Goal: Task Accomplishment & Management: Use online tool/utility

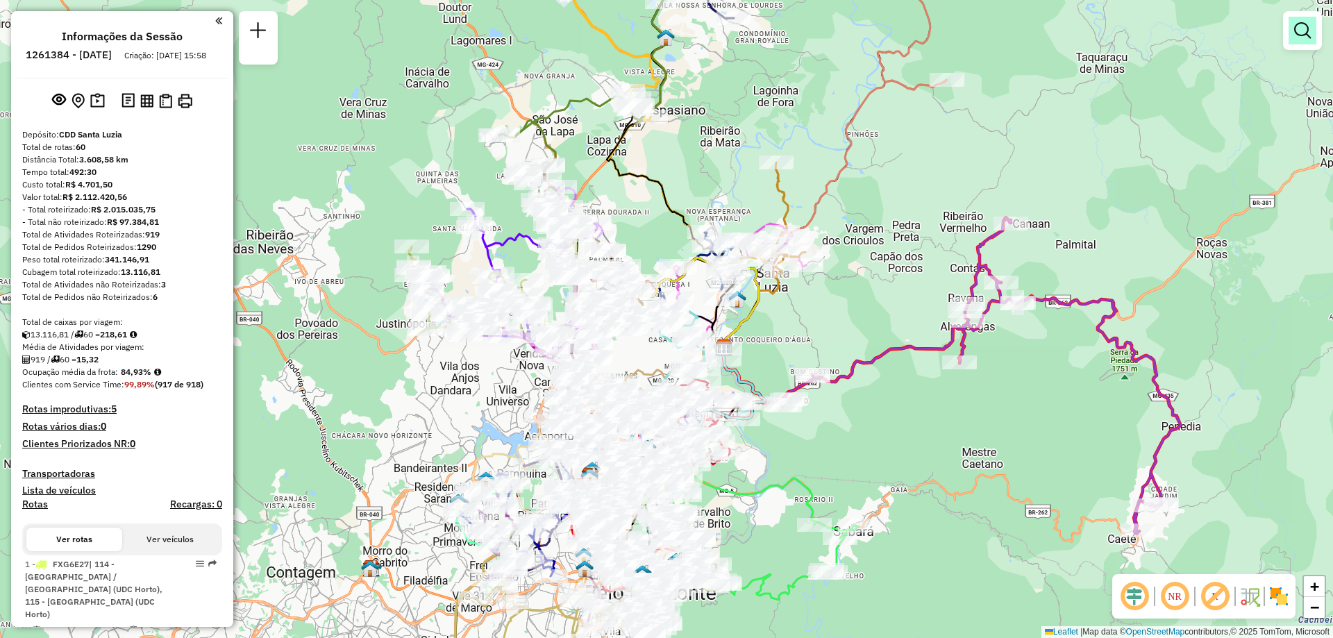
click at [1298, 22] on em at bounding box center [1302, 30] width 17 height 17
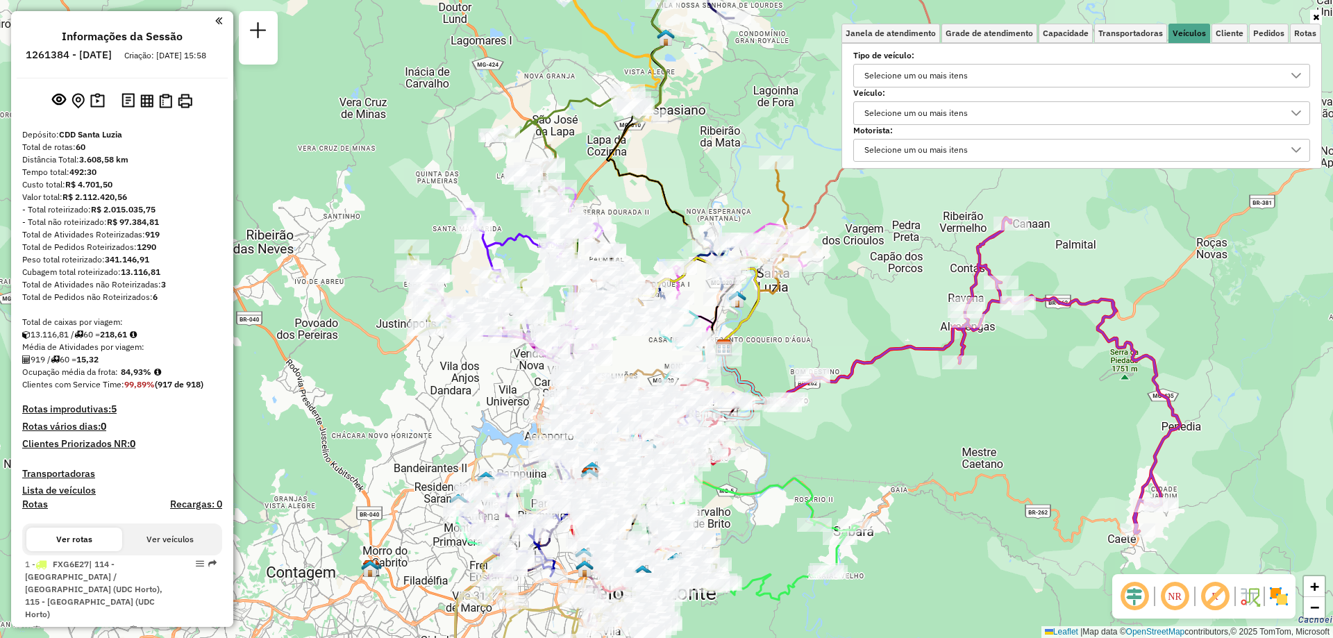
click at [911, 115] on div "Selecione um ou mais itens" at bounding box center [915, 113] width 113 height 22
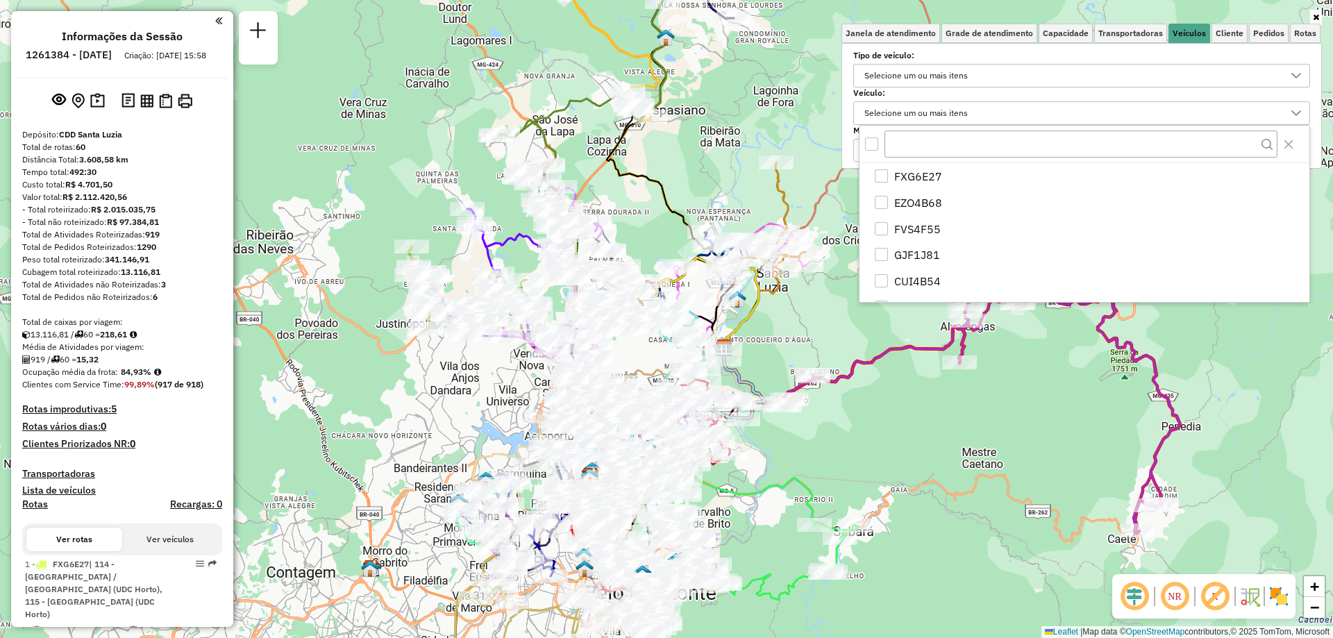
click at [703, 159] on div "Janela de atendimento Grade de atendimento Capacidade Transportadoras Veículos …" at bounding box center [666, 319] width 1333 height 638
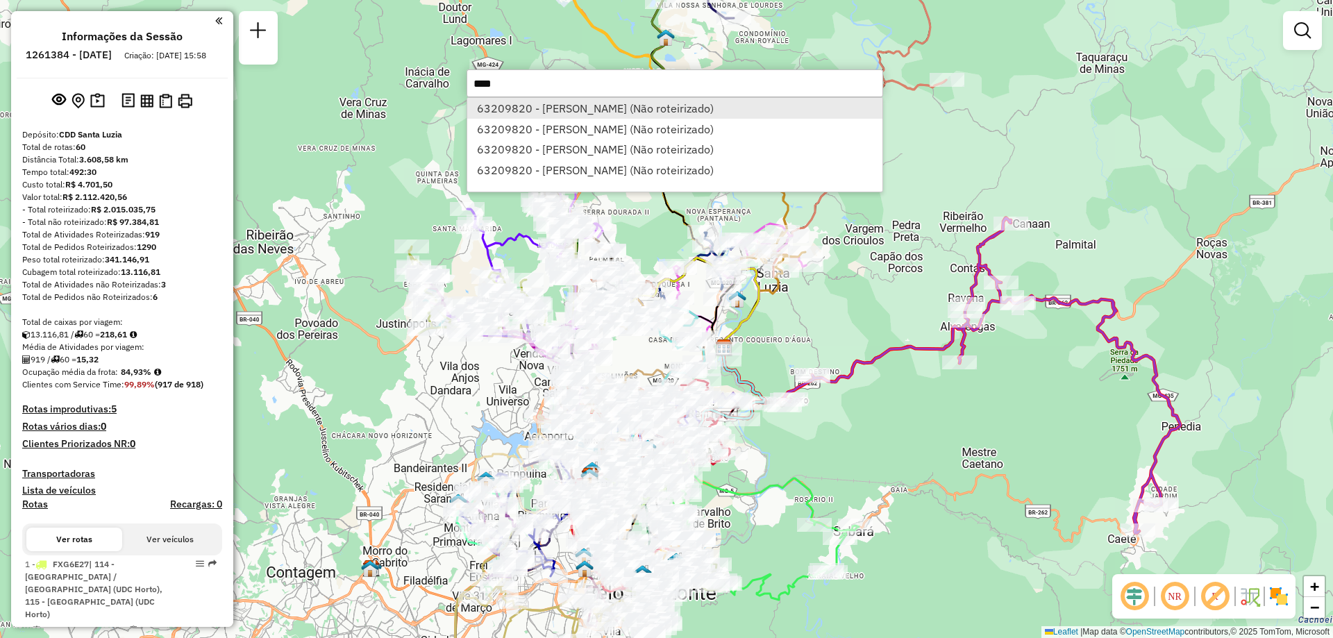
type input "****"
click at [557, 112] on li "63209820 - ORLANDO DE OLIVEIRA ROCHA (Não roteirizado)" at bounding box center [674, 108] width 415 height 21
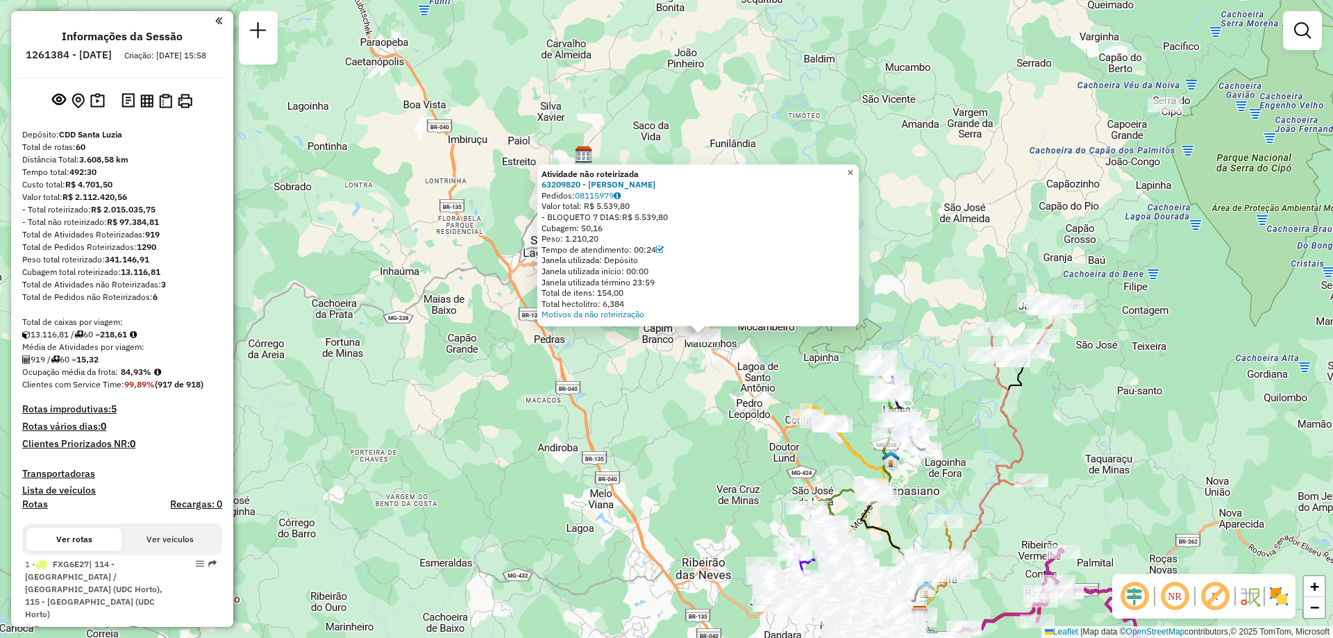
click at [853, 170] on span "×" at bounding box center [850, 173] width 6 height 12
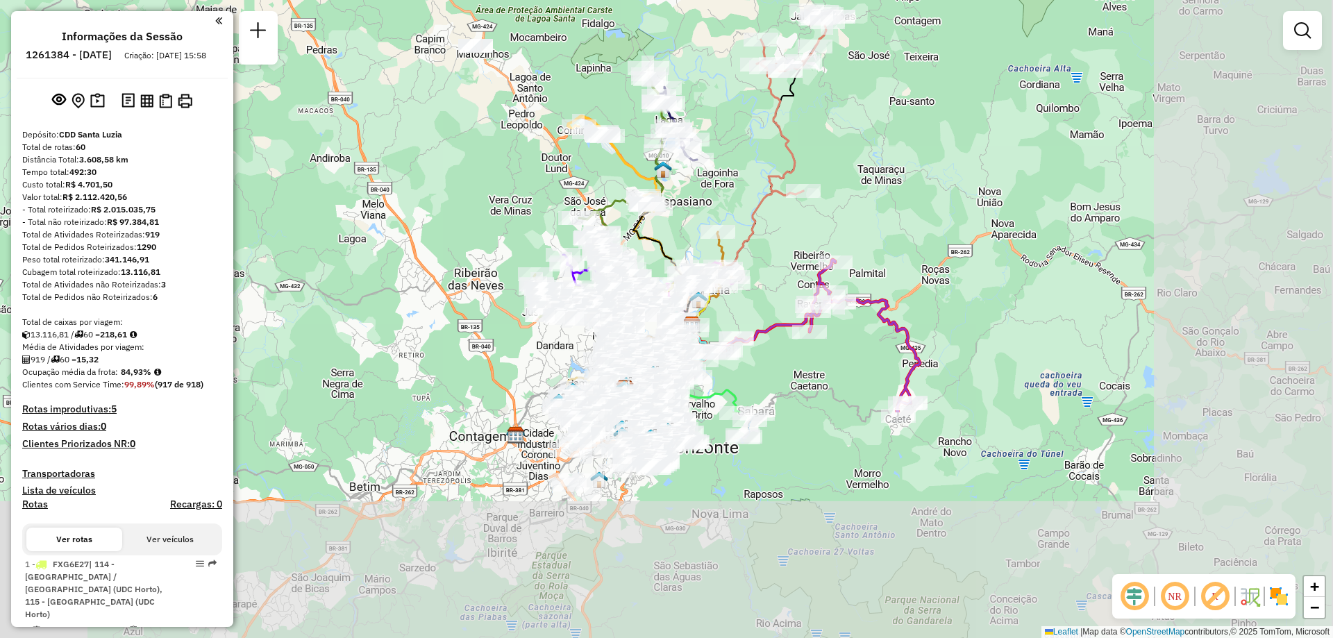
drag, startPoint x: 1098, startPoint y: 401, endPoint x: 859, endPoint y: 112, distance: 374.8
click at [859, 112] on div "Janela de atendimento Grade de atendimento Capacidade Transportadoras Veículos …" at bounding box center [666, 319] width 1333 height 638
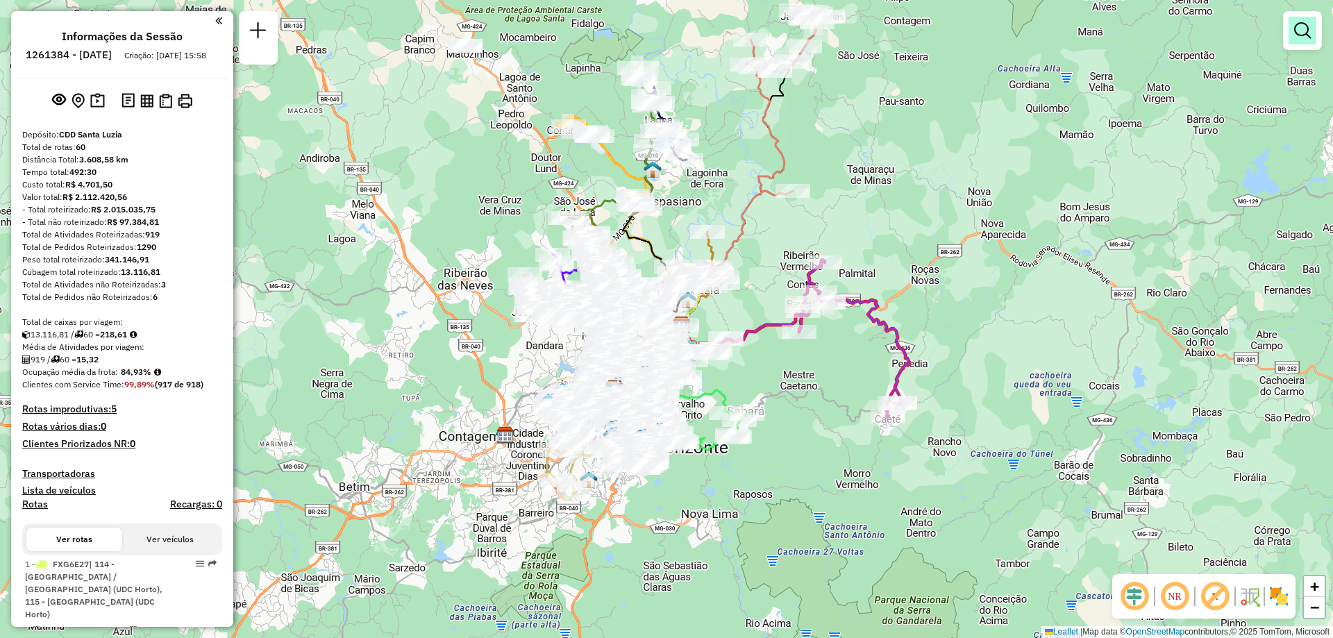
click at [1302, 37] on em at bounding box center [1302, 30] width 17 height 17
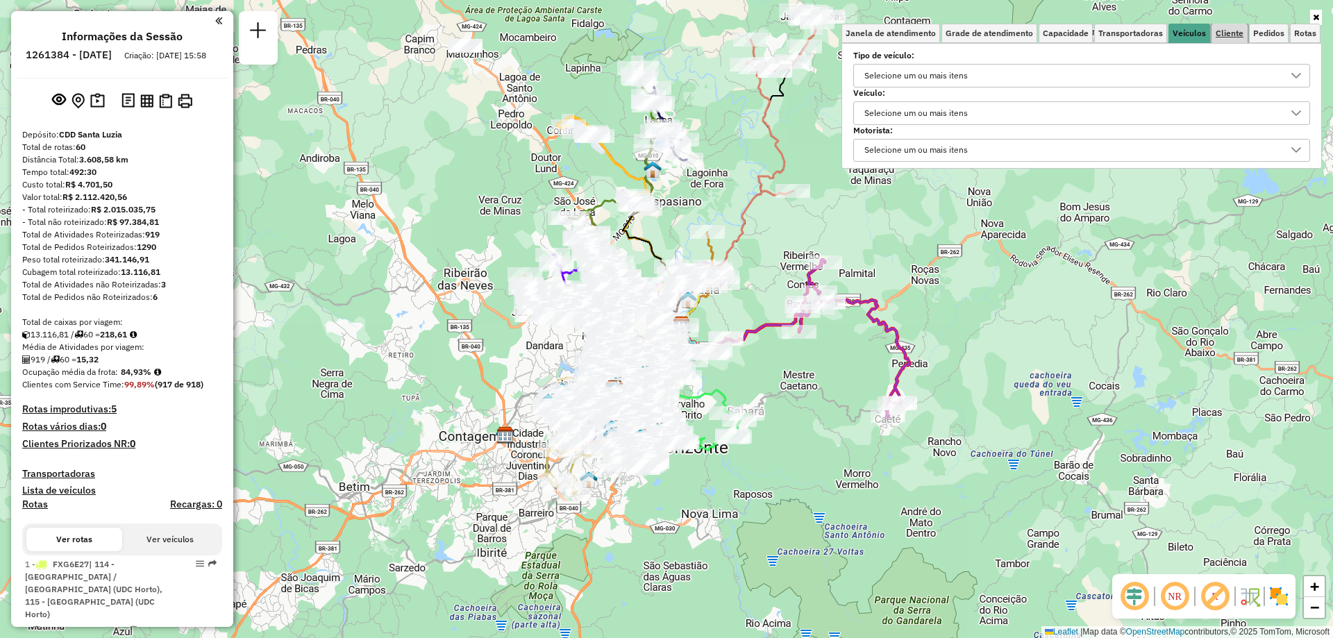
click at [1232, 29] on span "Cliente" at bounding box center [1230, 33] width 28 height 8
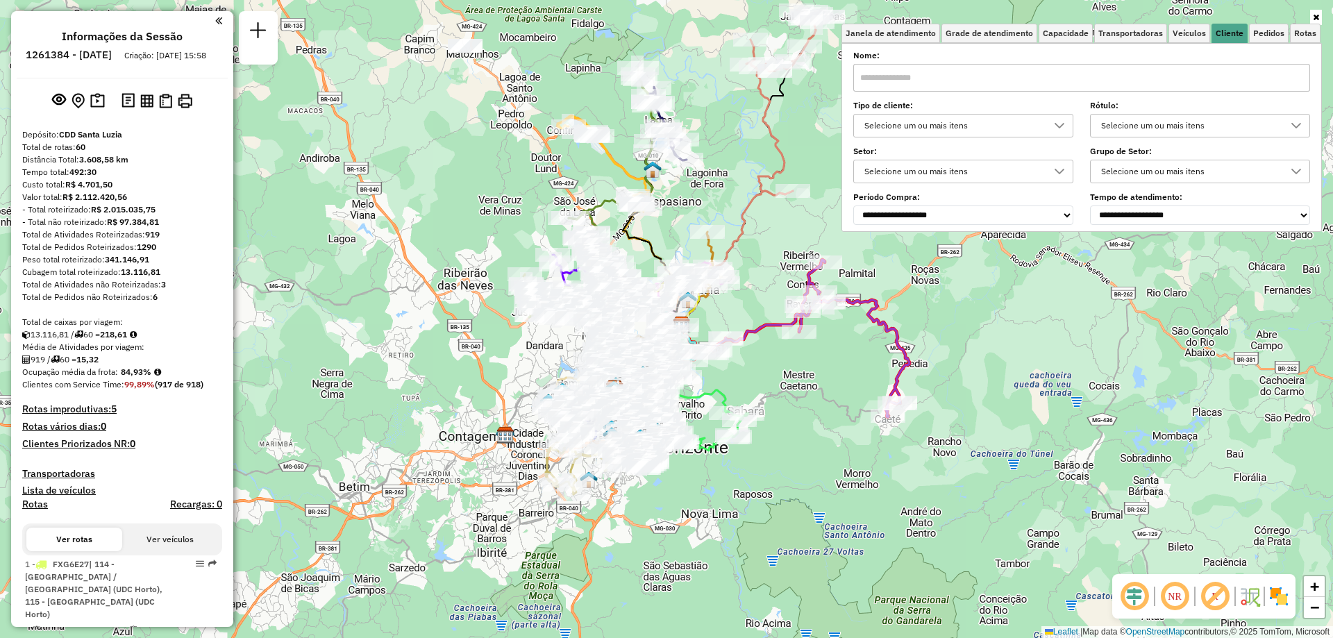
click at [960, 225] on div "Selecione os dias de semana para filtrar as janelas de atendimento Seg Ter Qua …" at bounding box center [1081, 137] width 480 height 189
click at [904, 124] on div "Selecione um ou mais itens" at bounding box center [952, 126] width 187 height 22
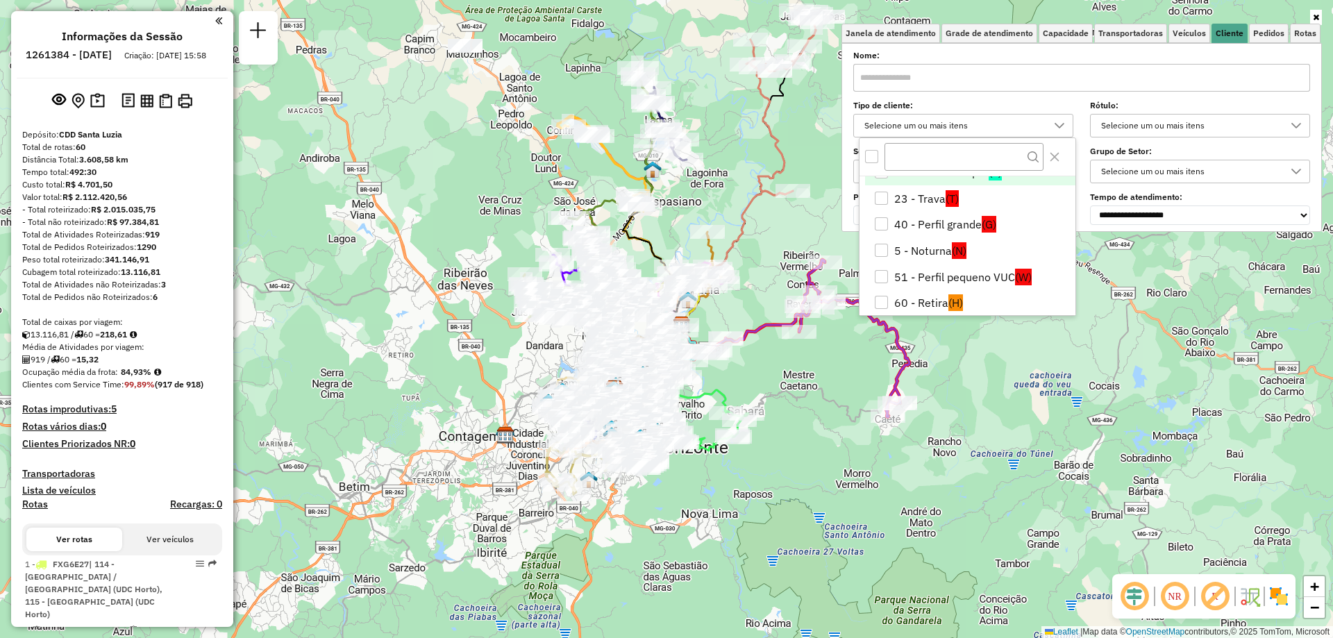
scroll to position [139, 0]
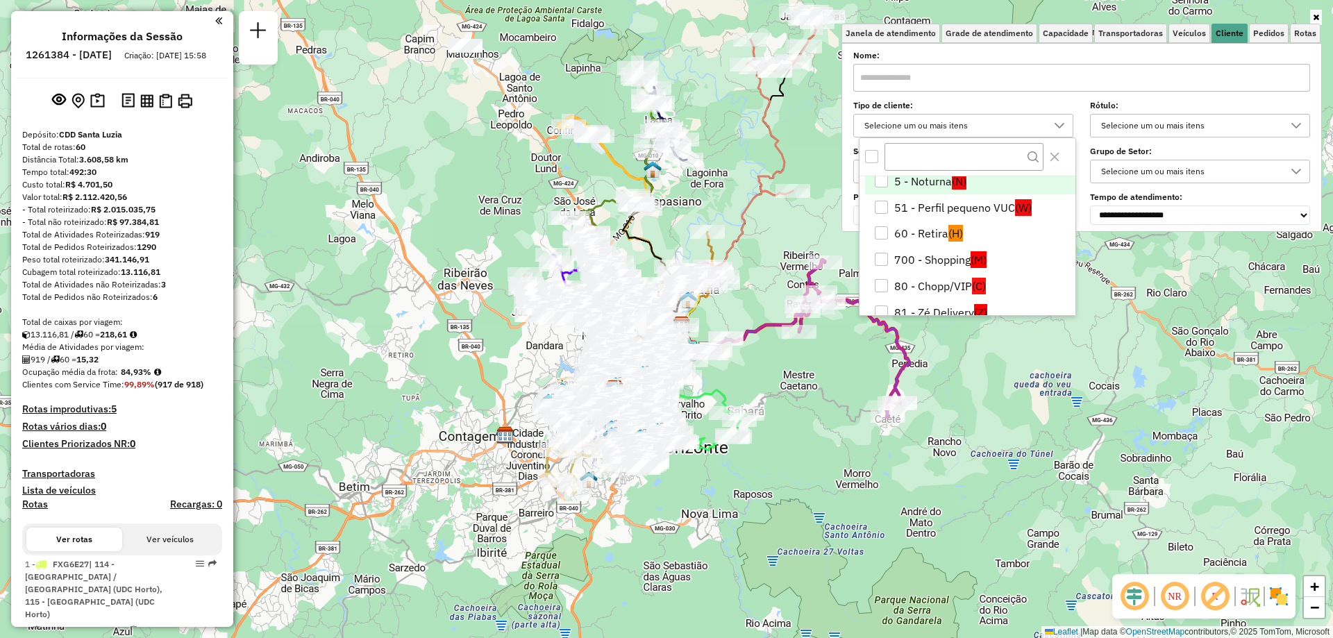
click at [916, 176] on li "5 - Noturna (N)" at bounding box center [970, 181] width 210 height 26
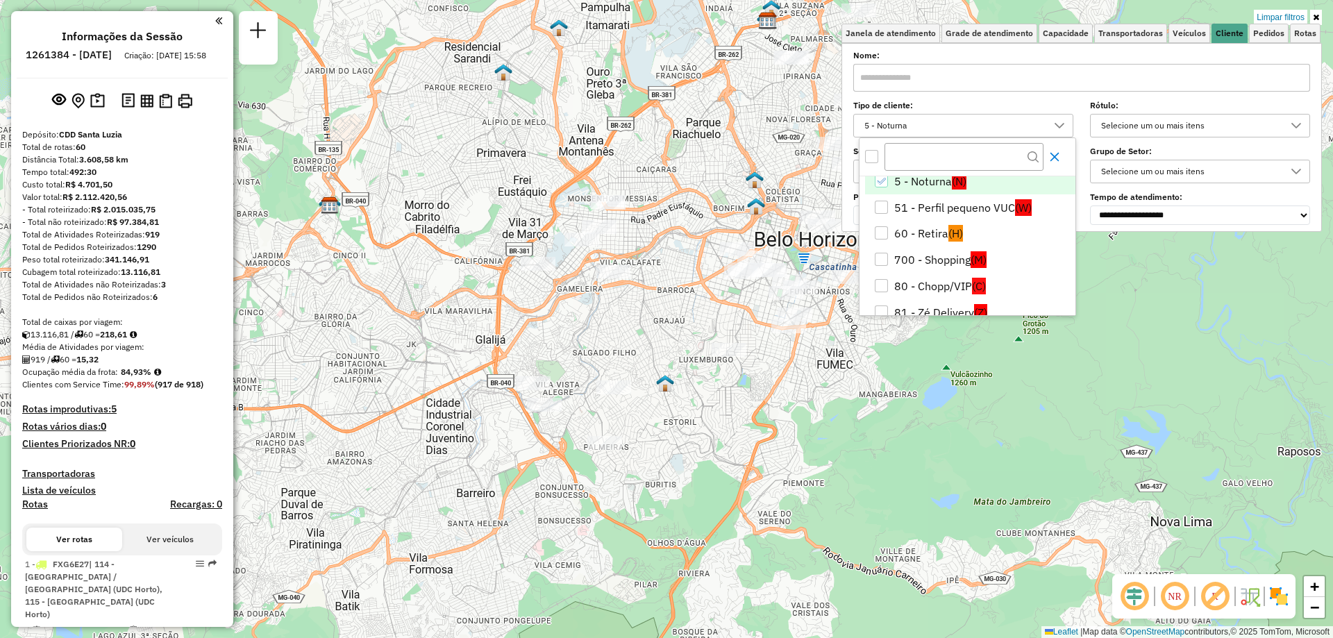
click at [1053, 153] on icon "Close" at bounding box center [1054, 156] width 11 height 11
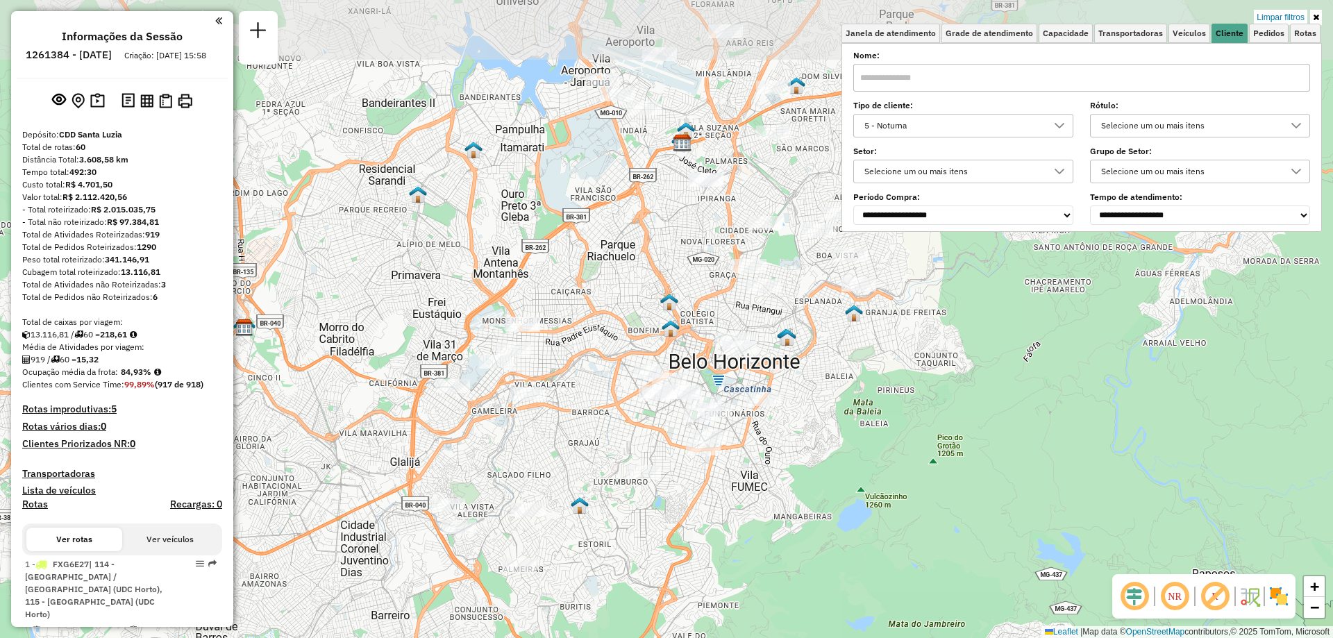
drag, startPoint x: 705, startPoint y: 190, endPoint x: 619, endPoint y: 312, distance: 149.5
click at [619, 312] on div "Limpar filtros Janela de atendimento Grade de atendimento Capacidade Transporta…" at bounding box center [666, 319] width 1333 height 638
